Goal: Subscribe to service/newsletter

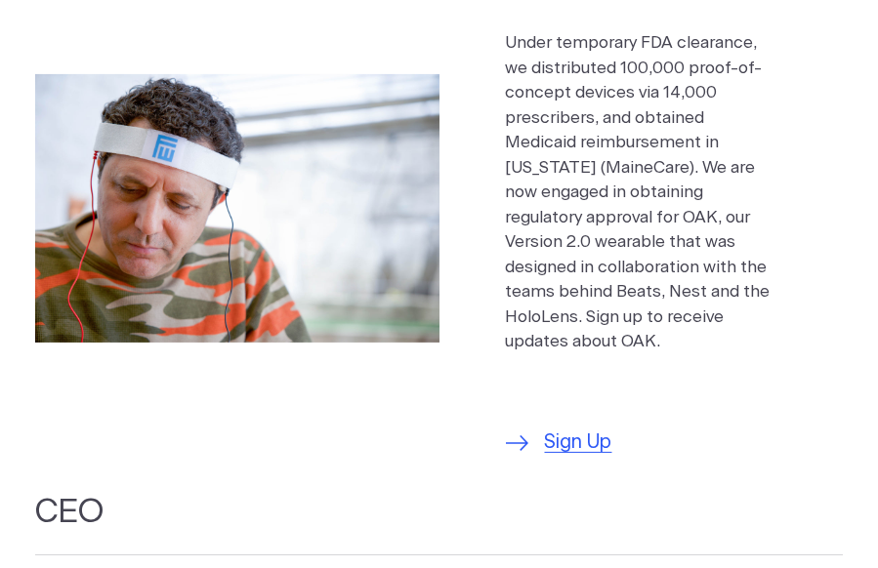
scroll to position [1757, 0]
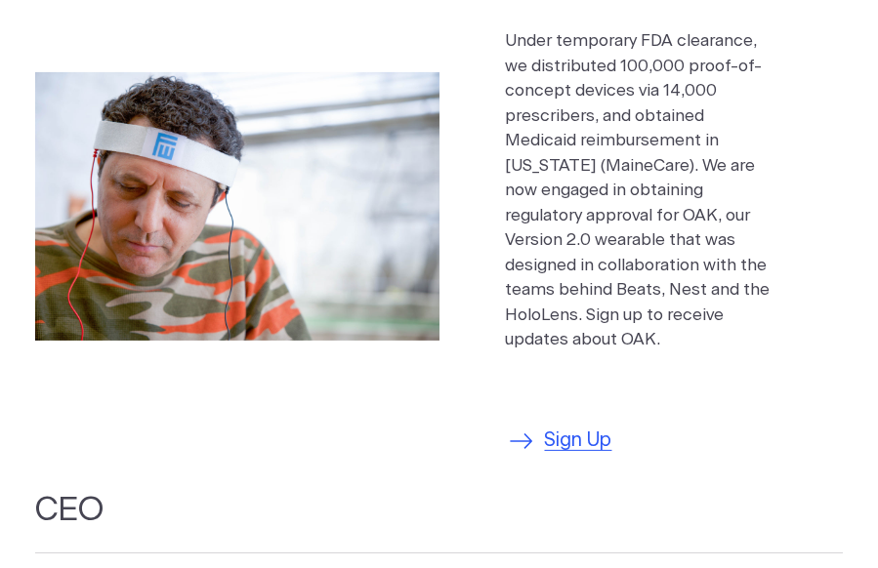
click at [593, 427] on span "Sign Up" at bounding box center [578, 441] width 67 height 29
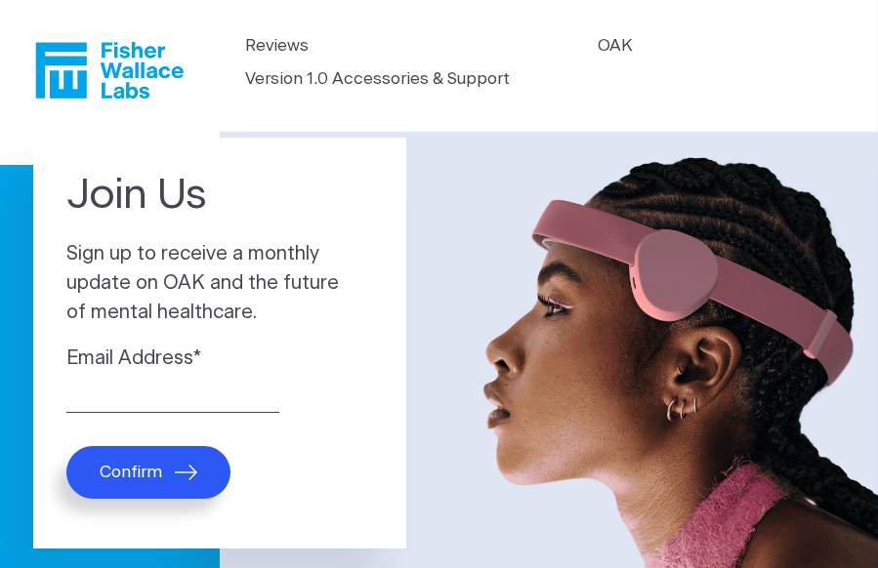
click at [157, 471] on span "Confirm" at bounding box center [131, 473] width 62 height 20
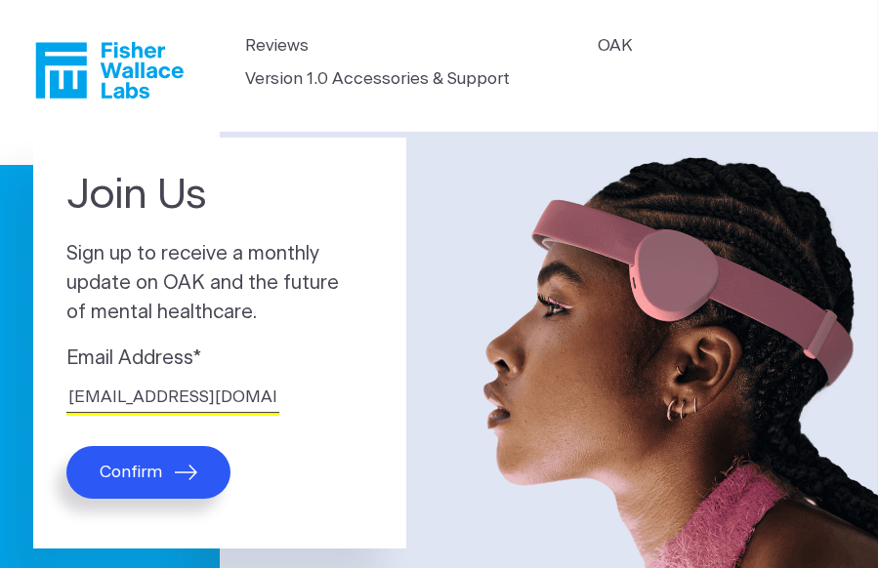
type input "kscot3@aol.com"
click at [138, 468] on span "Confirm" at bounding box center [131, 473] width 62 height 20
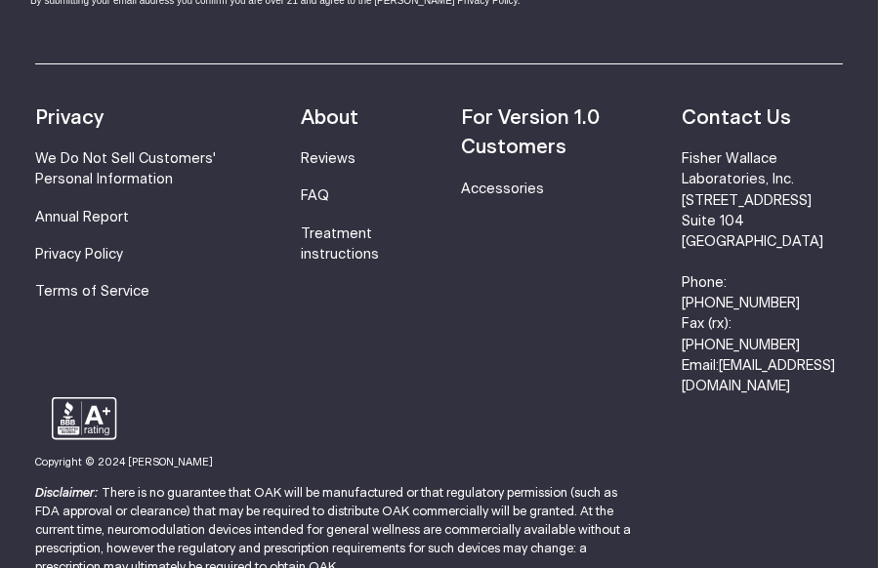
scroll to position [683, 0]
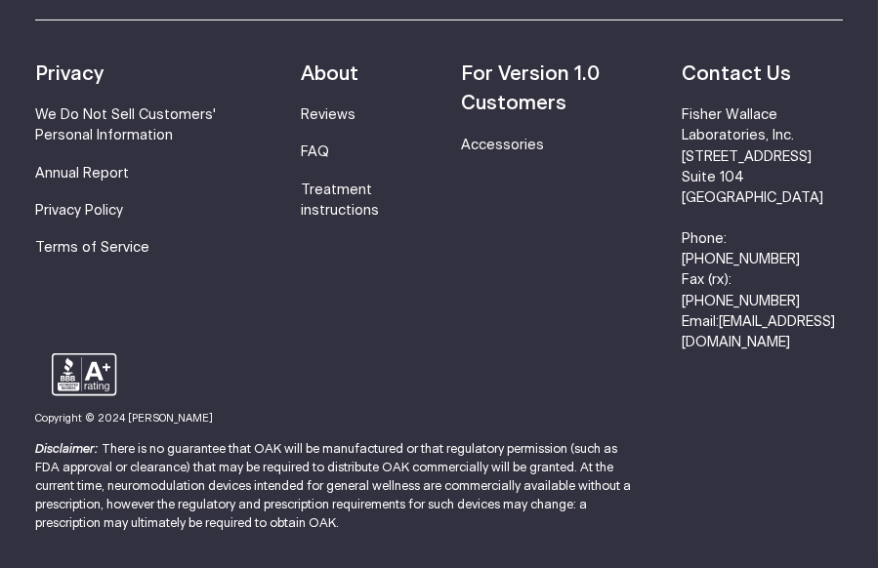
drag, startPoint x: 199, startPoint y: 447, endPoint x: 337, endPoint y: 441, distance: 137.8
click at [337, 441] on p "Disclaimer: There is no guarantee that OAK will be manufactured or that regulat…" at bounding box center [334, 487] width 598 height 94
click at [319, 455] on p "Disclaimer: There is no guarantee that OAK will be manufactured or that regulat…" at bounding box center [334, 487] width 598 height 94
click at [344, 194] on link "Treatment instructions" at bounding box center [340, 201] width 78 height 34
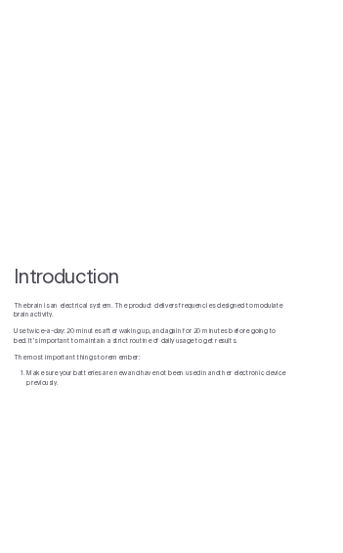
scroll to position [781, 0]
